Goal: Understand process/instructions

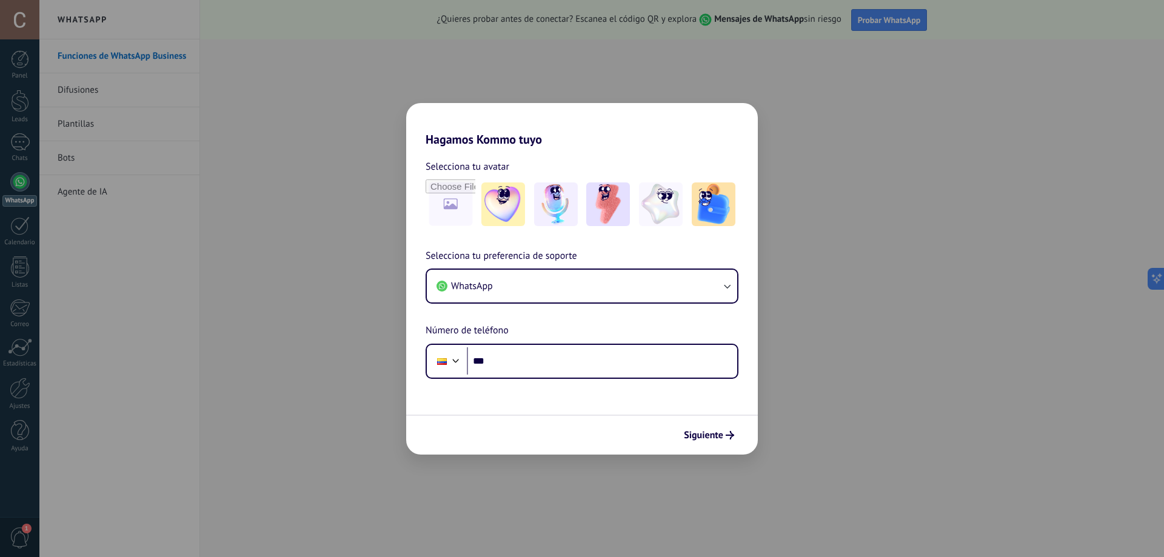
click at [455, 55] on div "Hagamos Kommo tuyo Selecciona tu avatar Selecciona tu preferencia de soporte Wh…" at bounding box center [582, 278] width 1164 height 557
click at [499, 45] on div "Hagamos Kommo tuyo Selecciona tu avatar Selecciona tu preferencia de soporte Wh…" at bounding box center [582, 278] width 1164 height 557
